Goal: Task Accomplishment & Management: Manage account settings

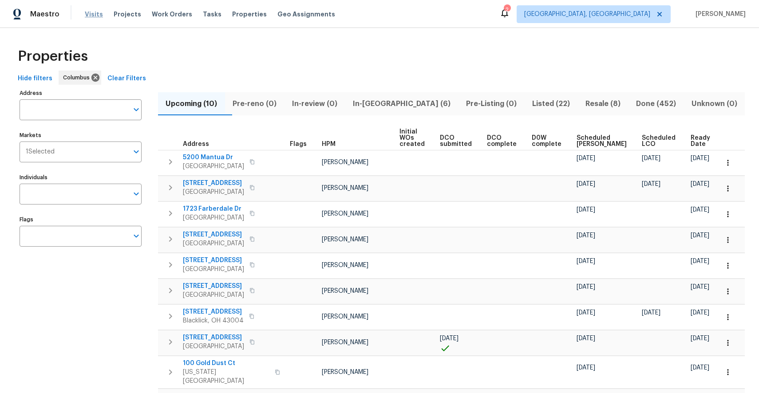
click at [90, 13] on span "Visits" at bounding box center [94, 14] width 18 height 9
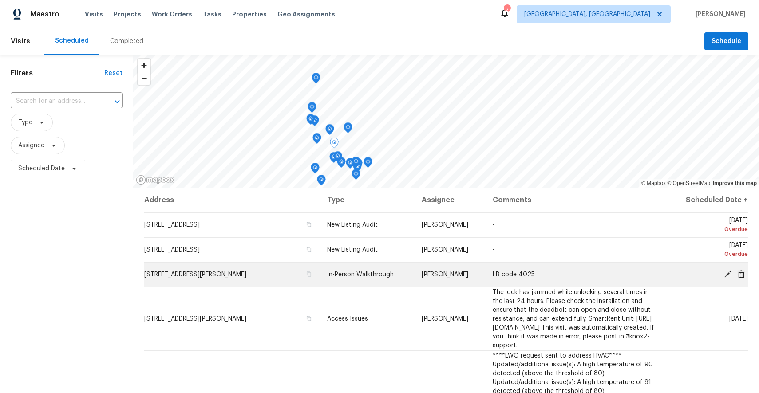
click at [230, 275] on span "[STREET_ADDRESS][PERSON_NAME]" at bounding box center [195, 275] width 102 height 6
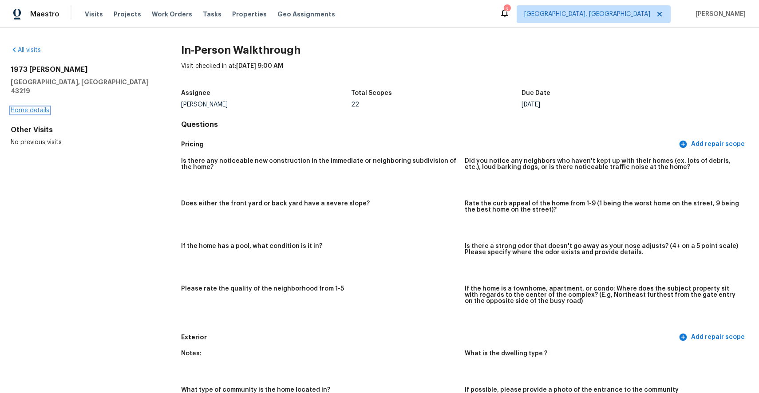
click at [43, 107] on link "Home details" at bounding box center [30, 110] width 39 height 6
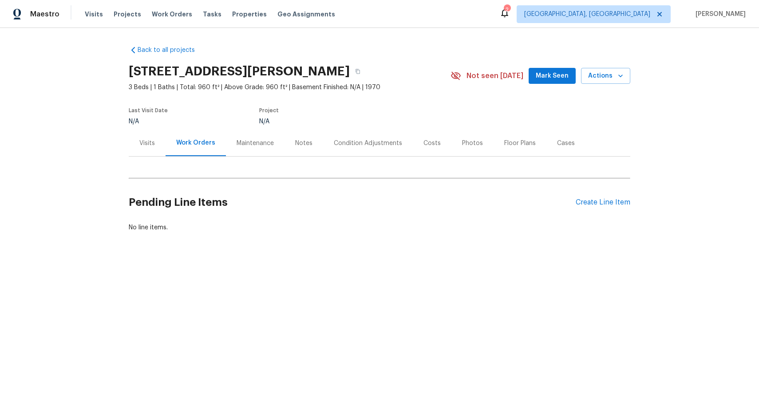
click at [300, 142] on div "Notes" at bounding box center [303, 143] width 17 height 9
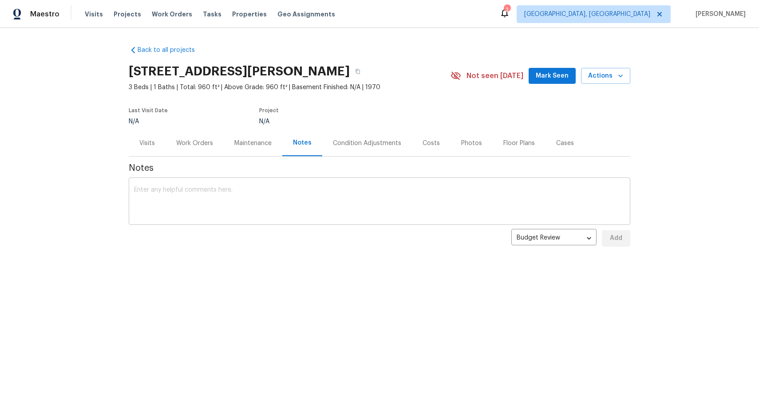
click at [281, 212] on textarea at bounding box center [379, 202] width 491 height 31
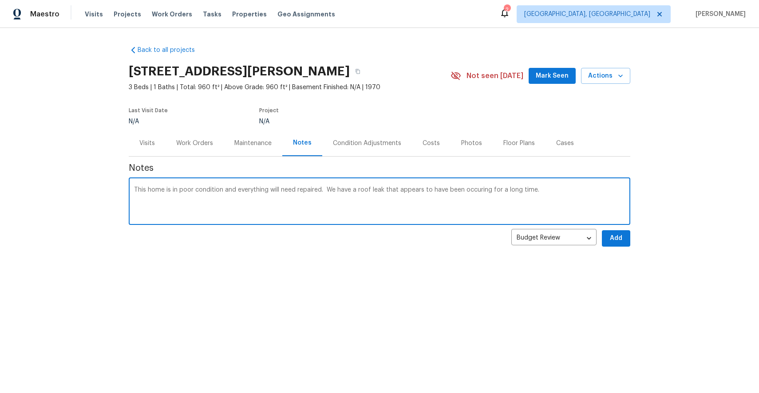
click at [473, 194] on textarea "This home is in poor condition and everything will need repaired. We have a roo…" at bounding box center [379, 202] width 491 height 31
click at [474, 190] on textarea "This home is in poor condition and everything will need repaired. We have a roo…" at bounding box center [379, 202] width 491 height 31
click at [547, 192] on textarea "This home is in poor condition and everything will need repaired. We have a roo…" at bounding box center [379, 202] width 491 height 31
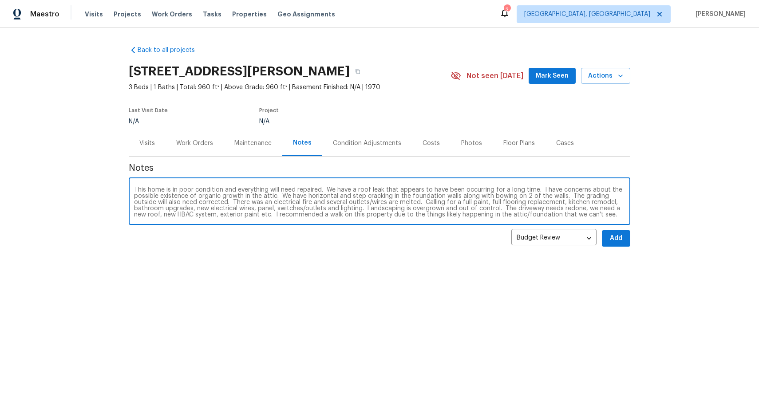
type textarea "This home is in poor condition and everything will need repaired. We have a roo…"
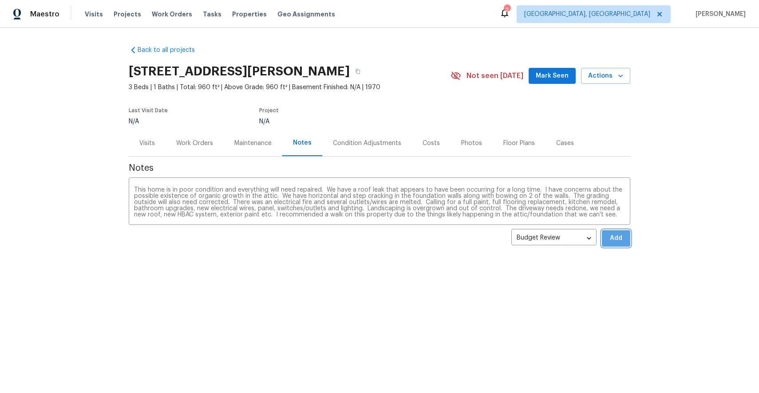
click at [611, 241] on span "Add" at bounding box center [616, 238] width 14 height 11
